Goal: Transaction & Acquisition: Purchase product/service

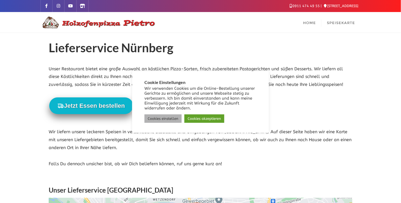
click at [167, 118] on link "Cookies einstellen" at bounding box center [162, 118] width 37 height 8
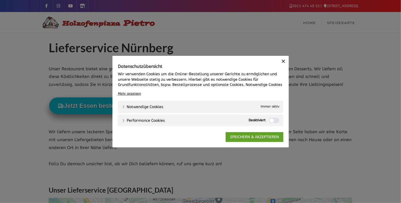
click at [282, 62] on icon "button" at bounding box center [283, 60] width 5 height 5
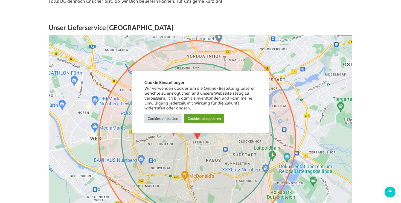
scroll to position [163, 0]
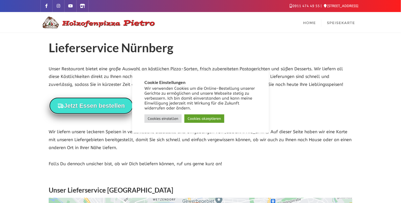
click at [105, 103] on button "Jetzt Essen bestellen" at bounding box center [91, 105] width 84 height 17
